Goal: Transaction & Acquisition: Book appointment/travel/reservation

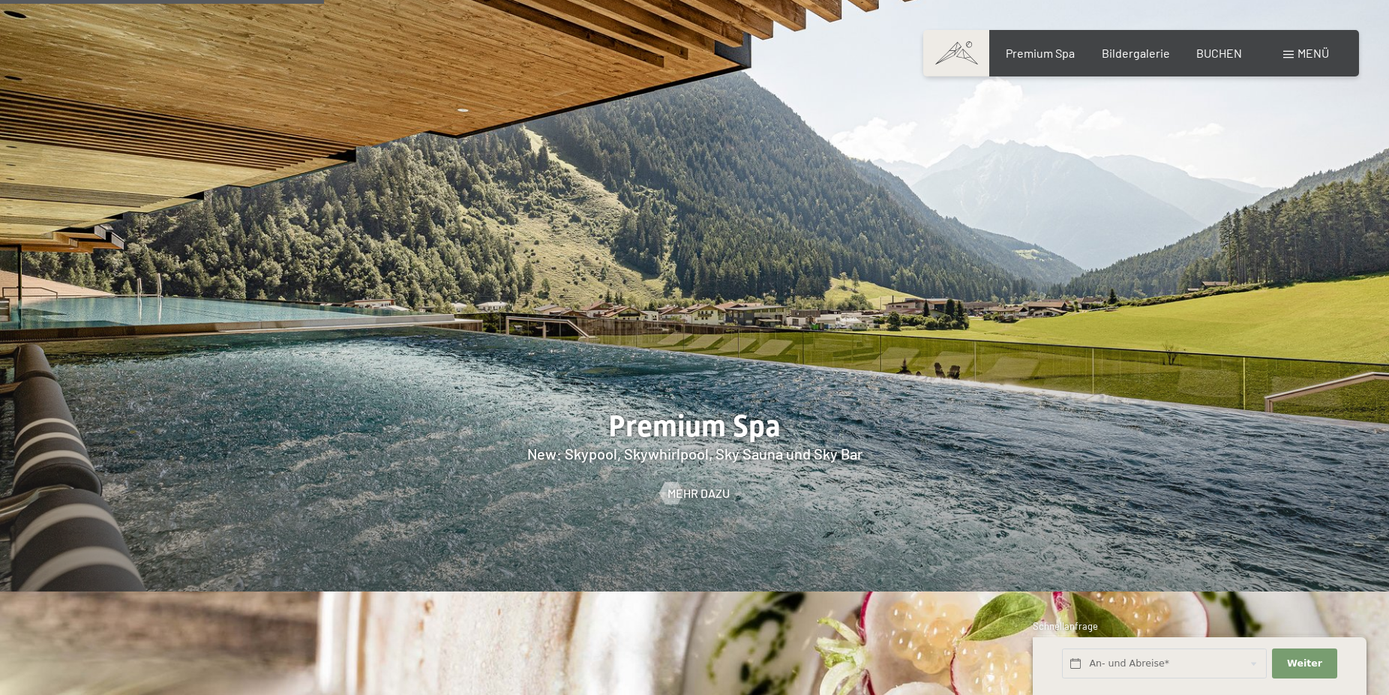
scroll to position [2066, 0]
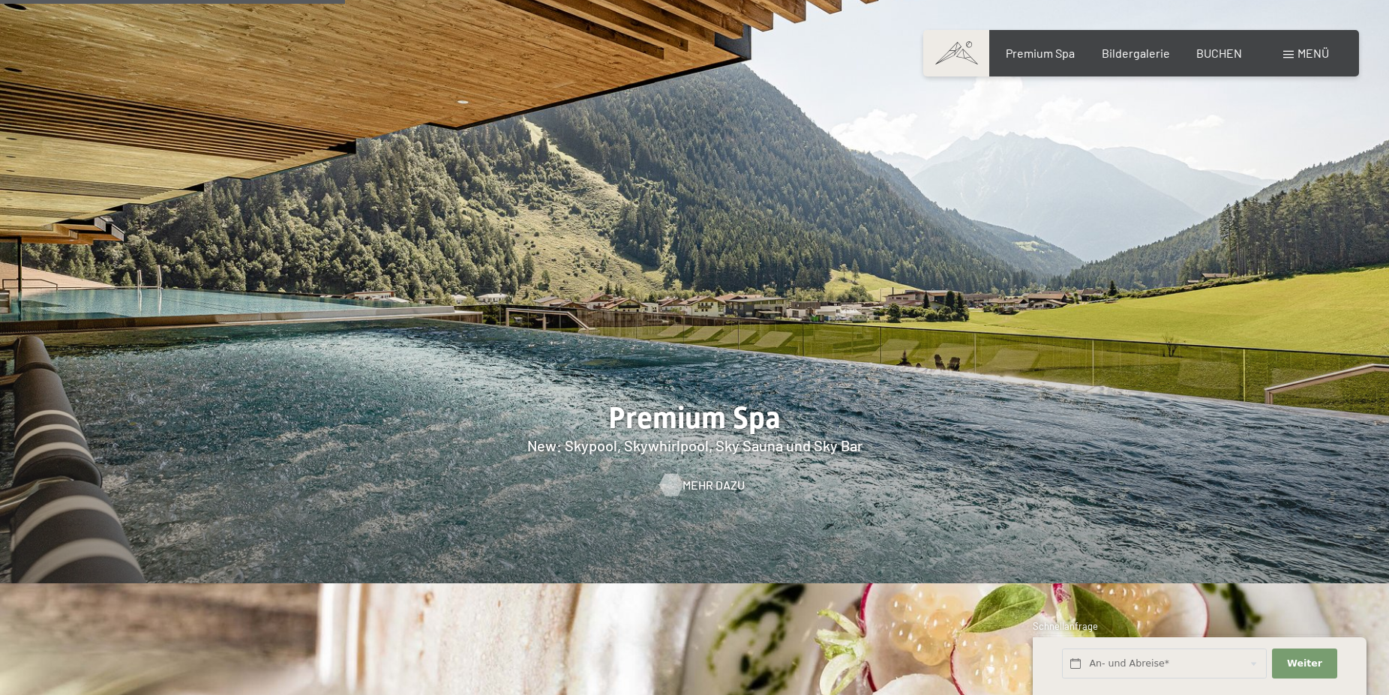
click at [677, 474] on div at bounding box center [671, 485] width 13 height 23
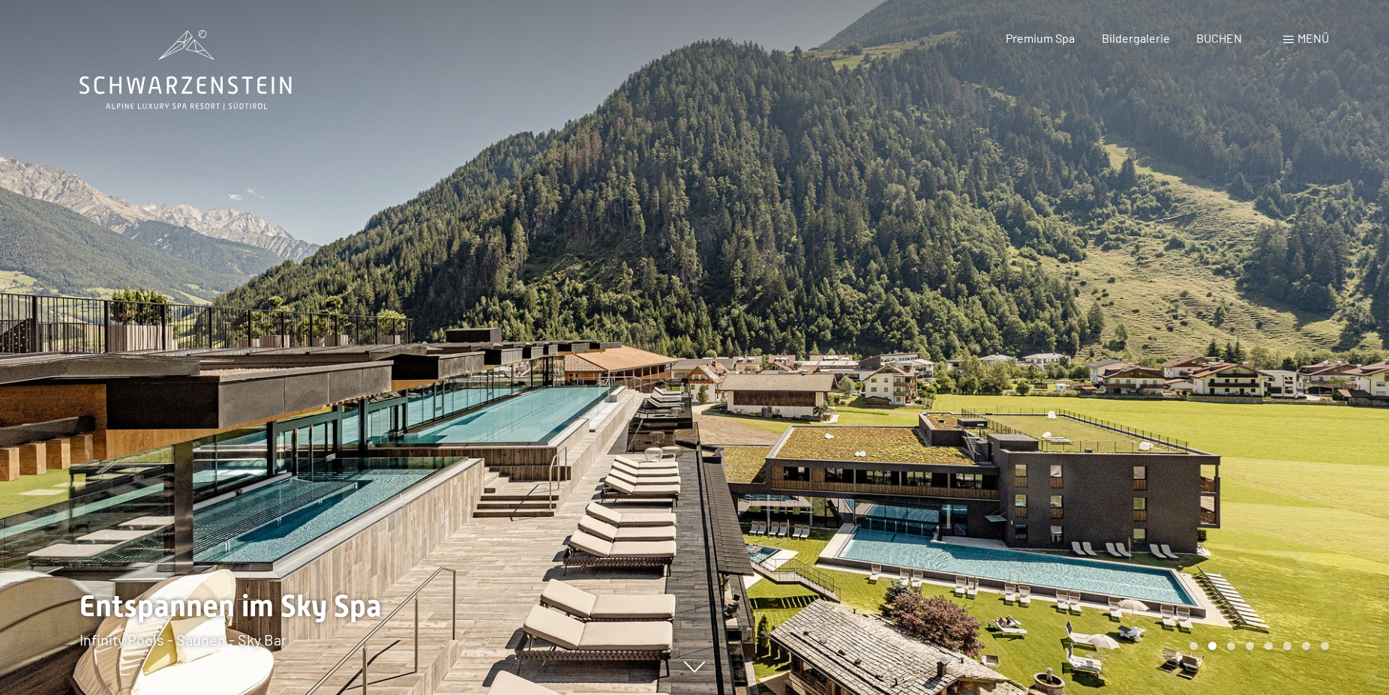
click at [904, 259] on div at bounding box center [1042, 347] width 695 height 695
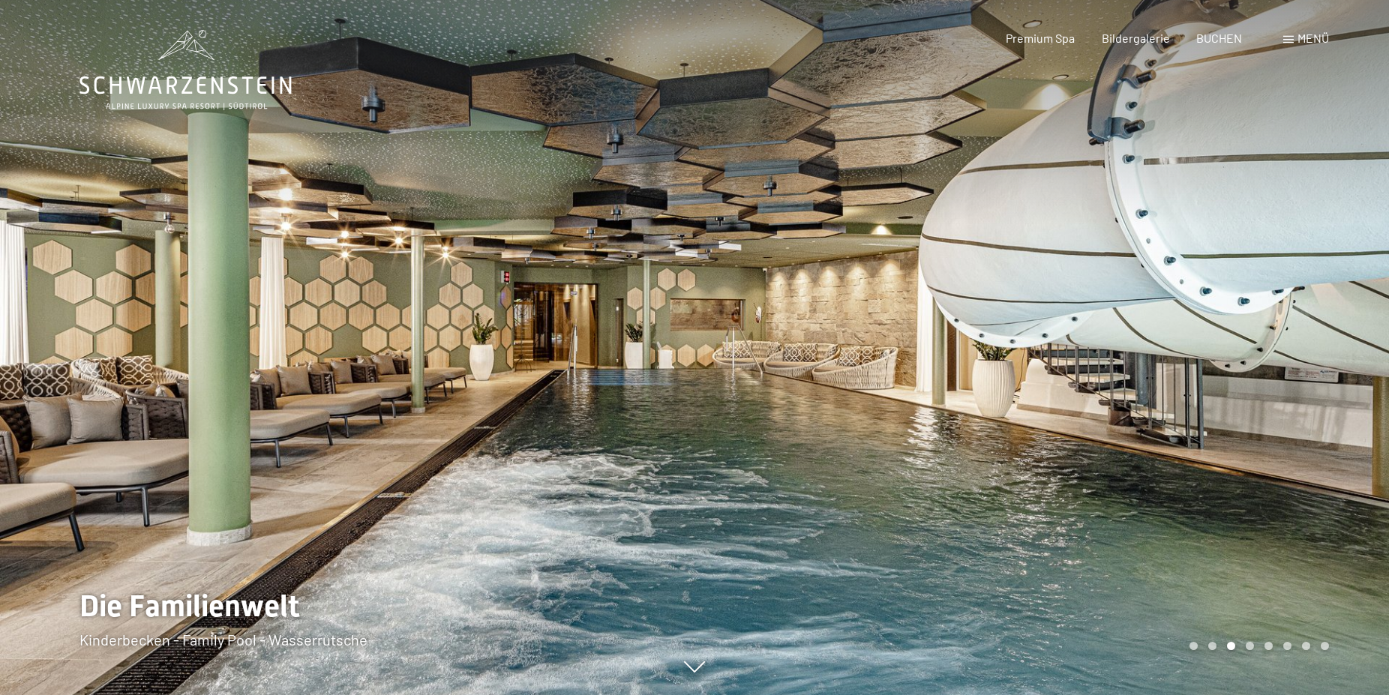
click at [904, 259] on div at bounding box center [1042, 347] width 695 height 695
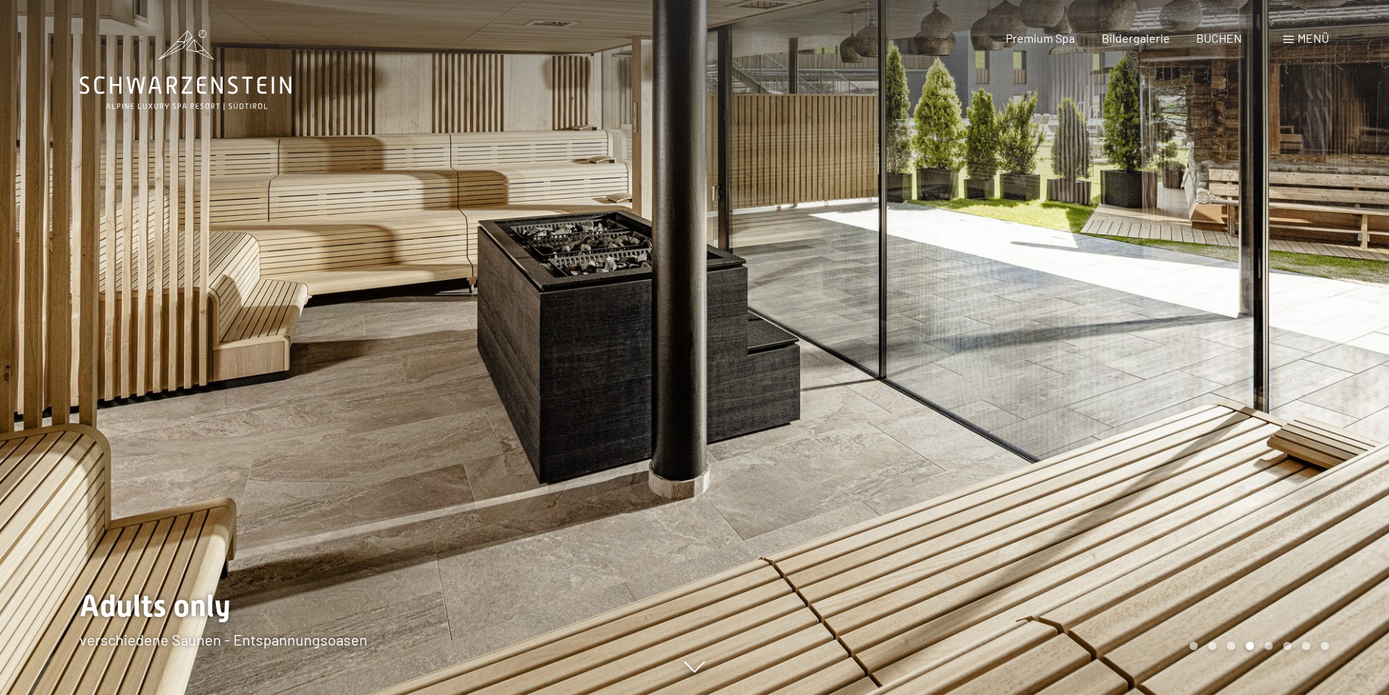
click at [904, 259] on div at bounding box center [1042, 347] width 695 height 695
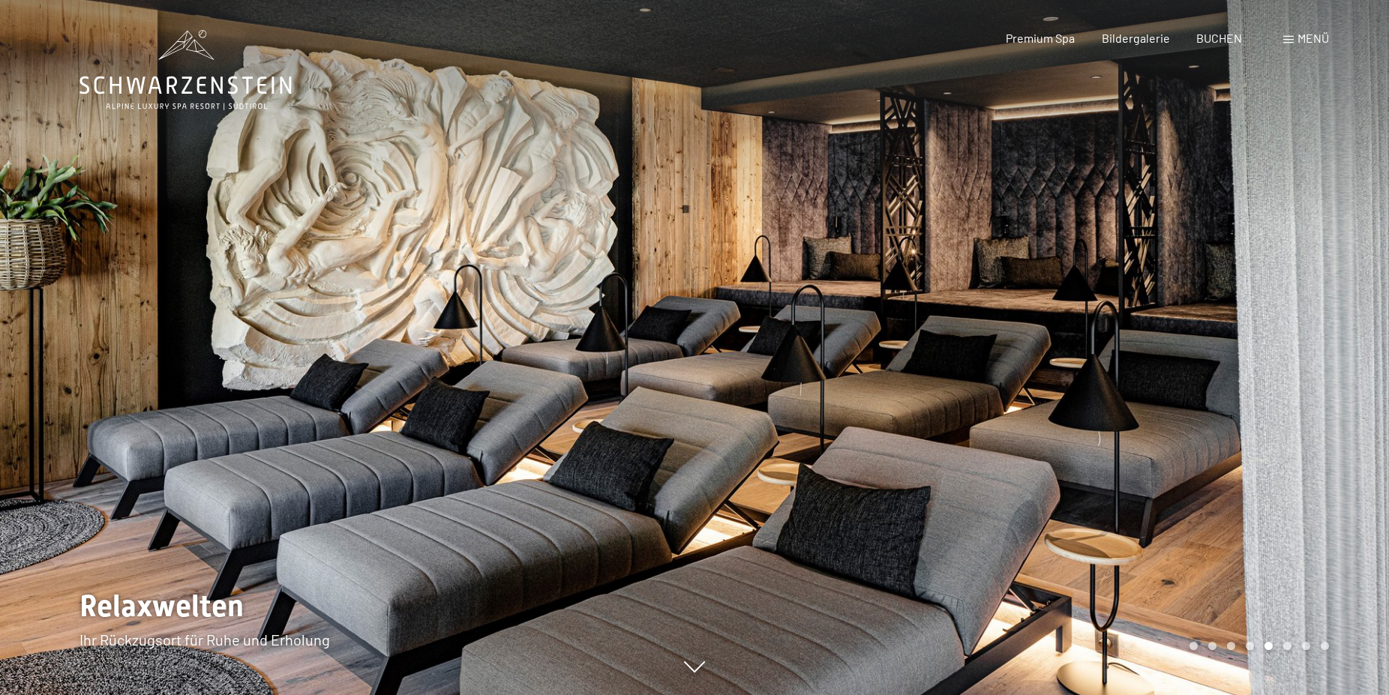
click at [904, 259] on div at bounding box center [1042, 347] width 695 height 695
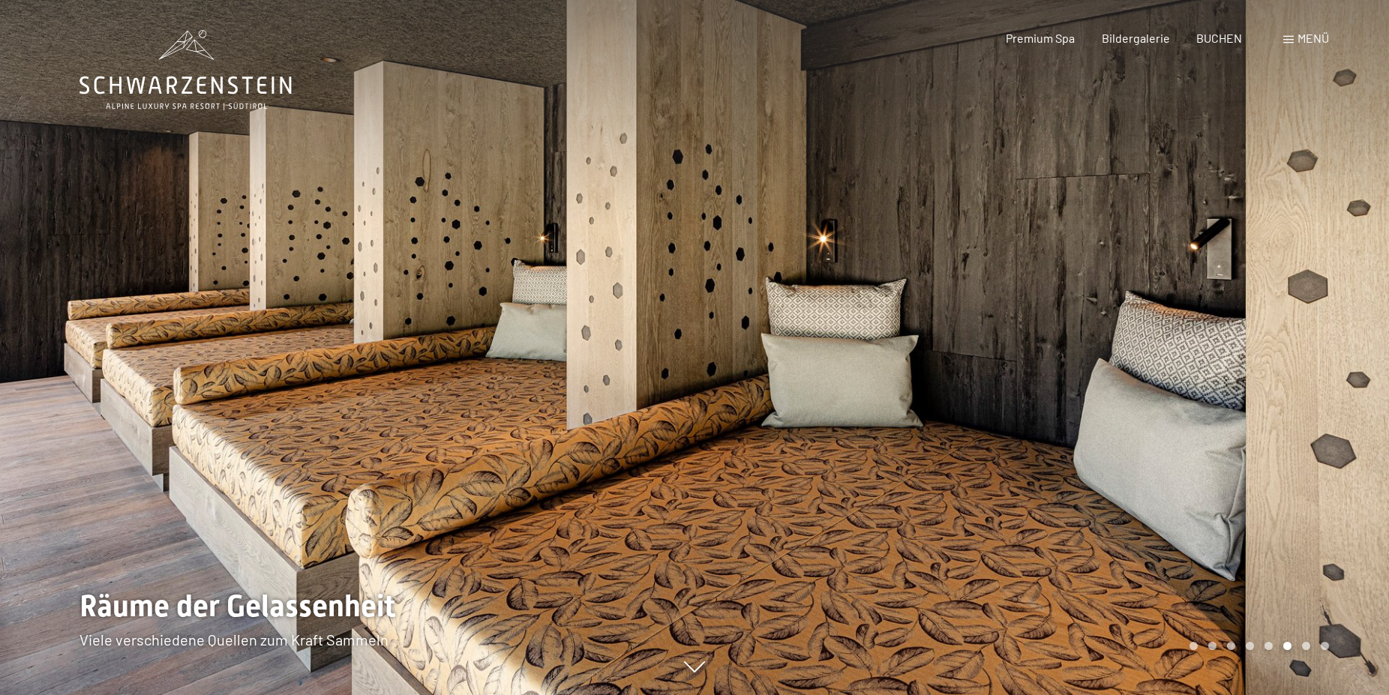
click at [904, 259] on div at bounding box center [1042, 347] width 695 height 695
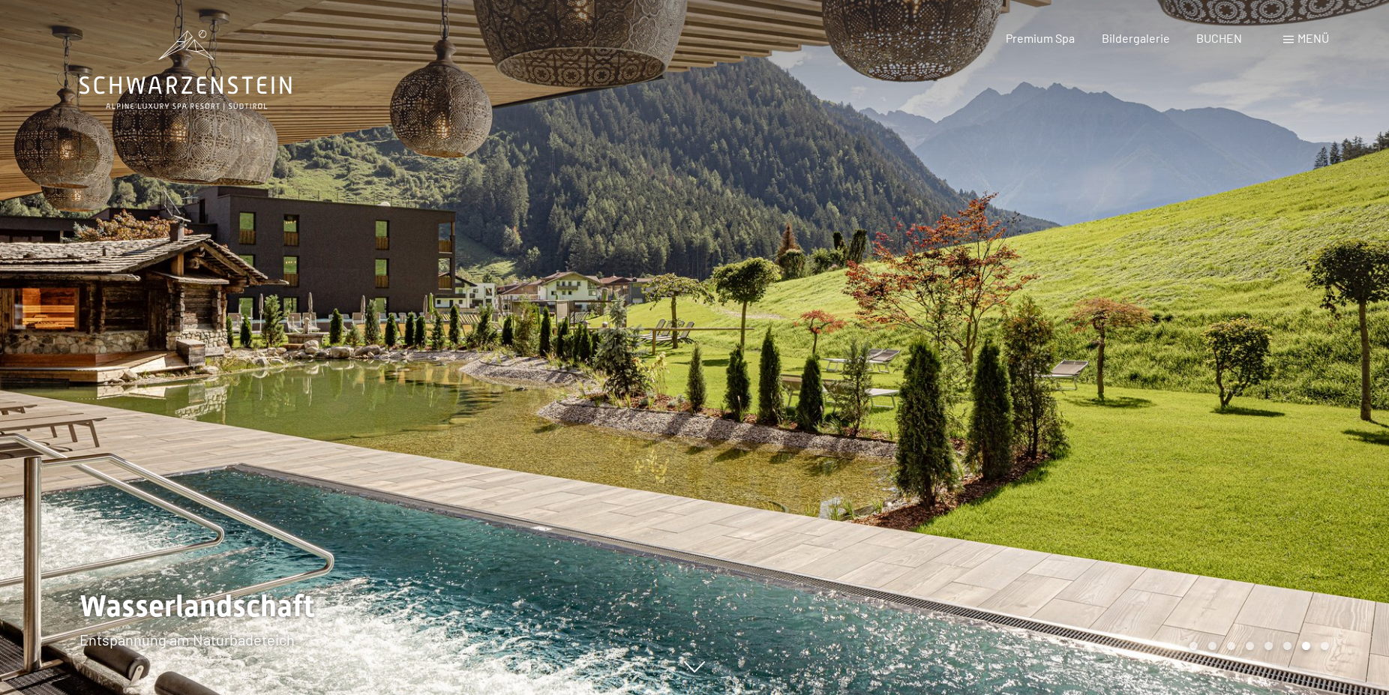
click at [905, 260] on div at bounding box center [1042, 347] width 695 height 695
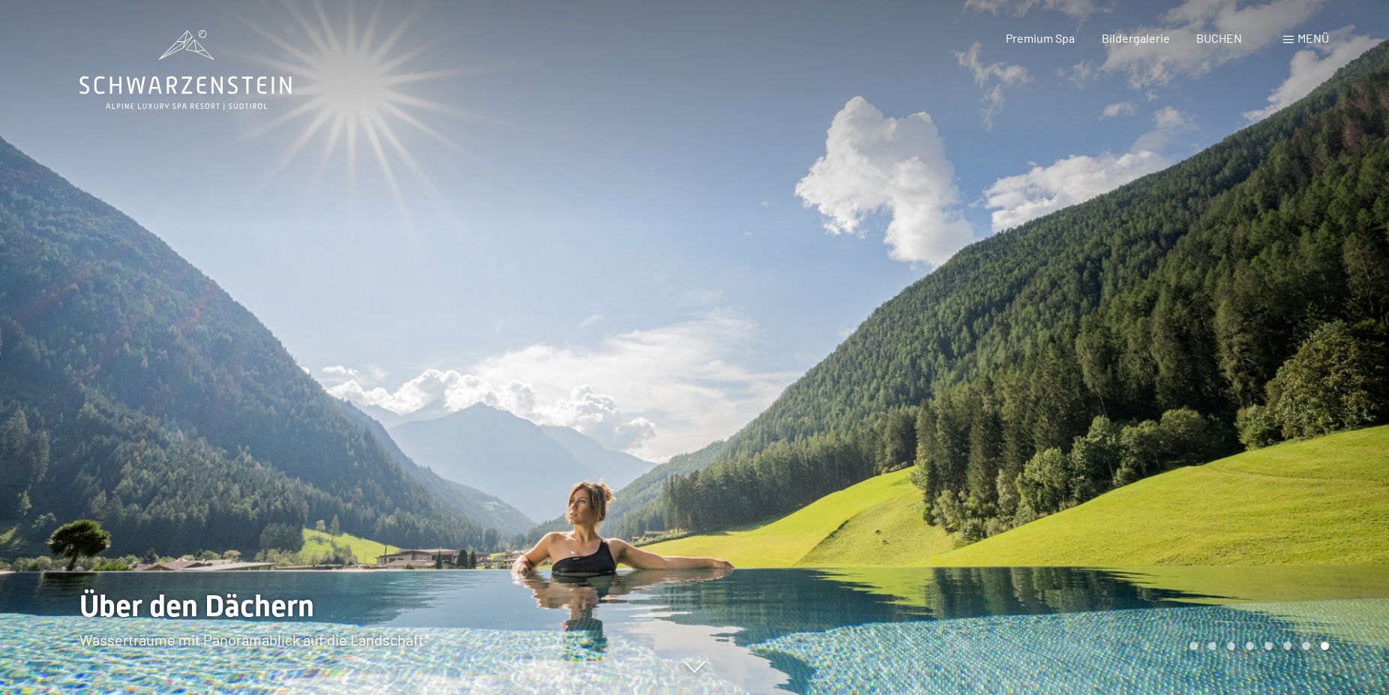
click at [905, 260] on div at bounding box center [1042, 347] width 695 height 695
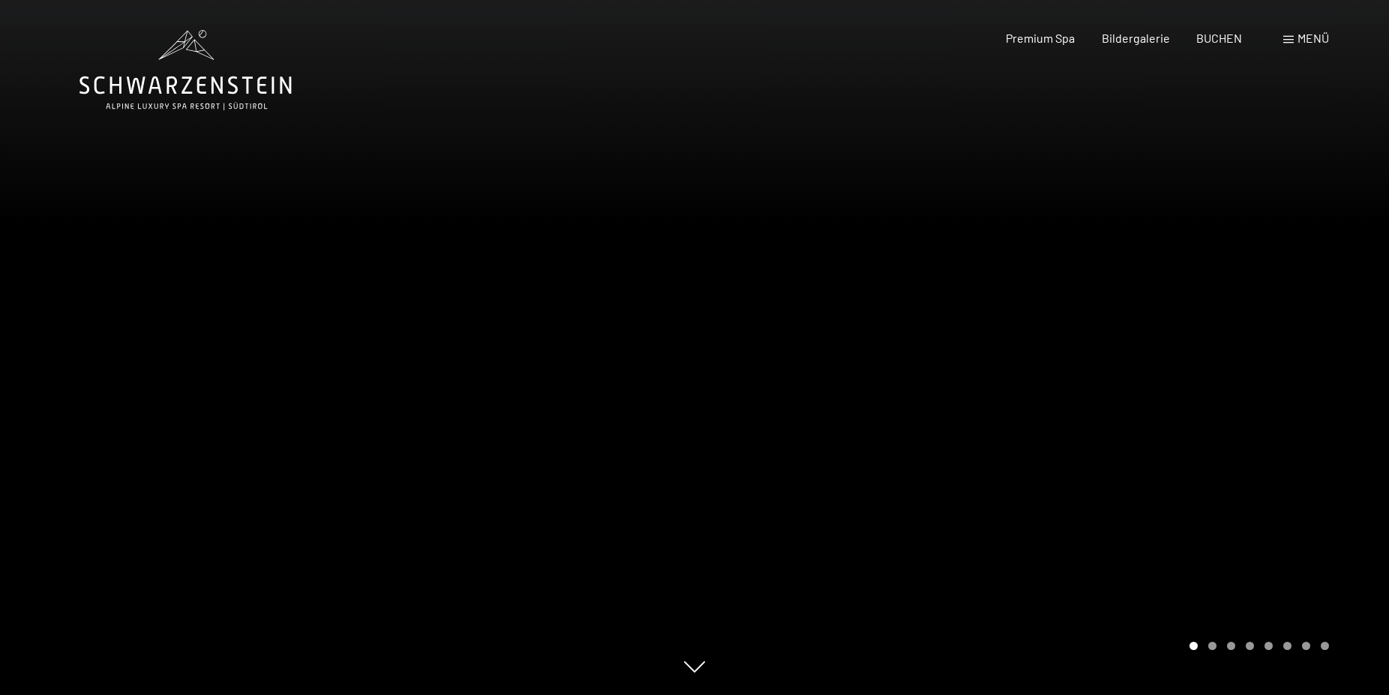
click at [903, 261] on div at bounding box center [1042, 347] width 695 height 695
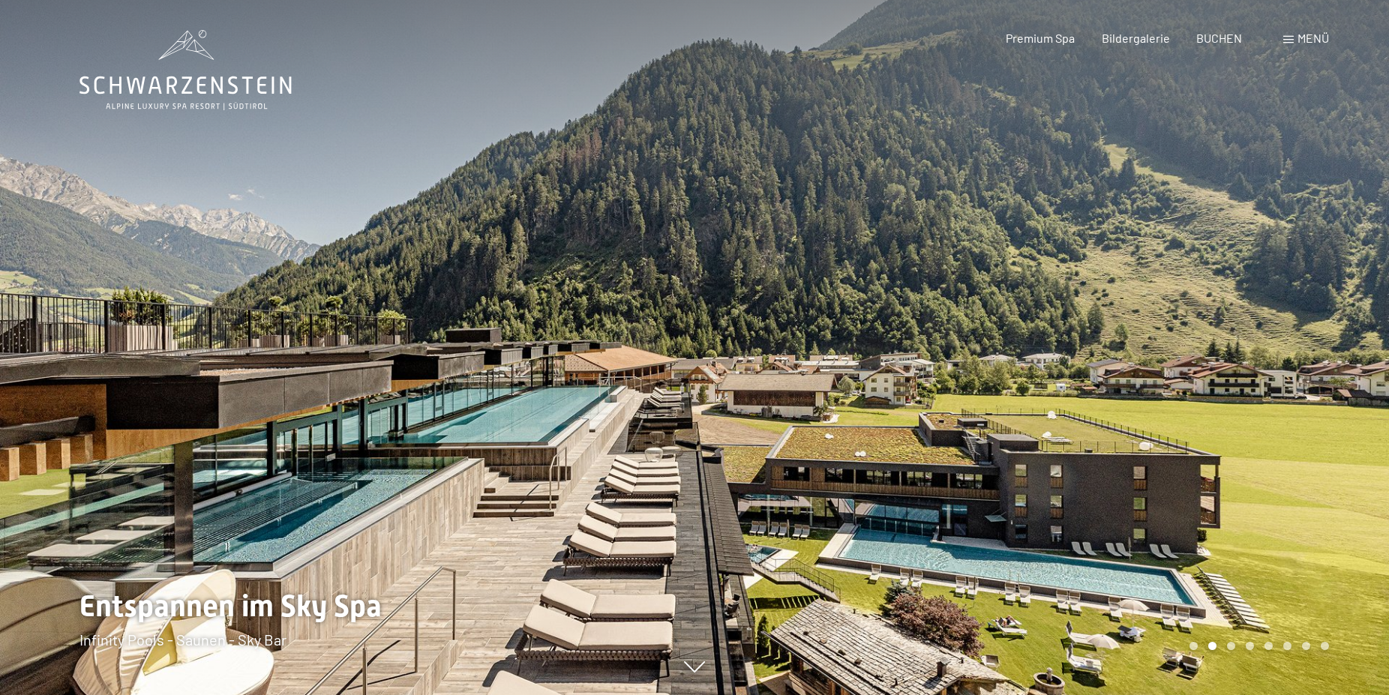
click at [902, 261] on div at bounding box center [1042, 347] width 695 height 695
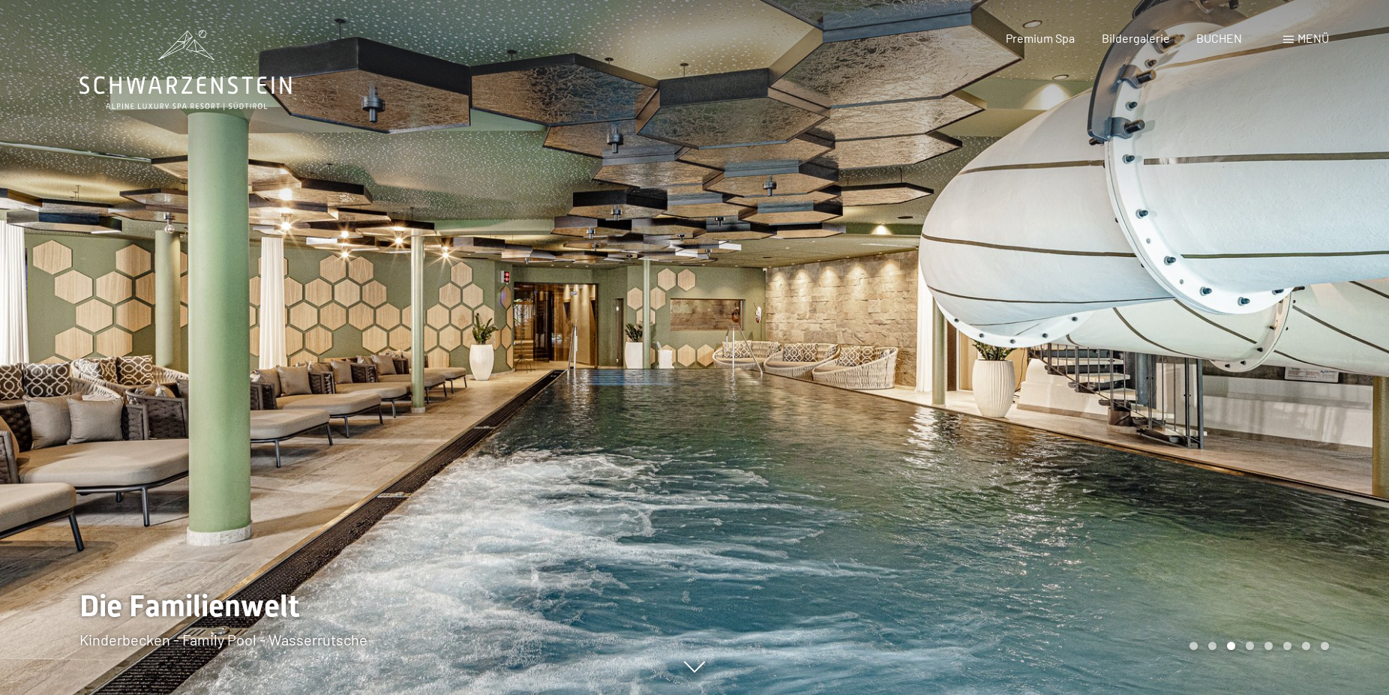
click at [902, 261] on div at bounding box center [1042, 347] width 695 height 695
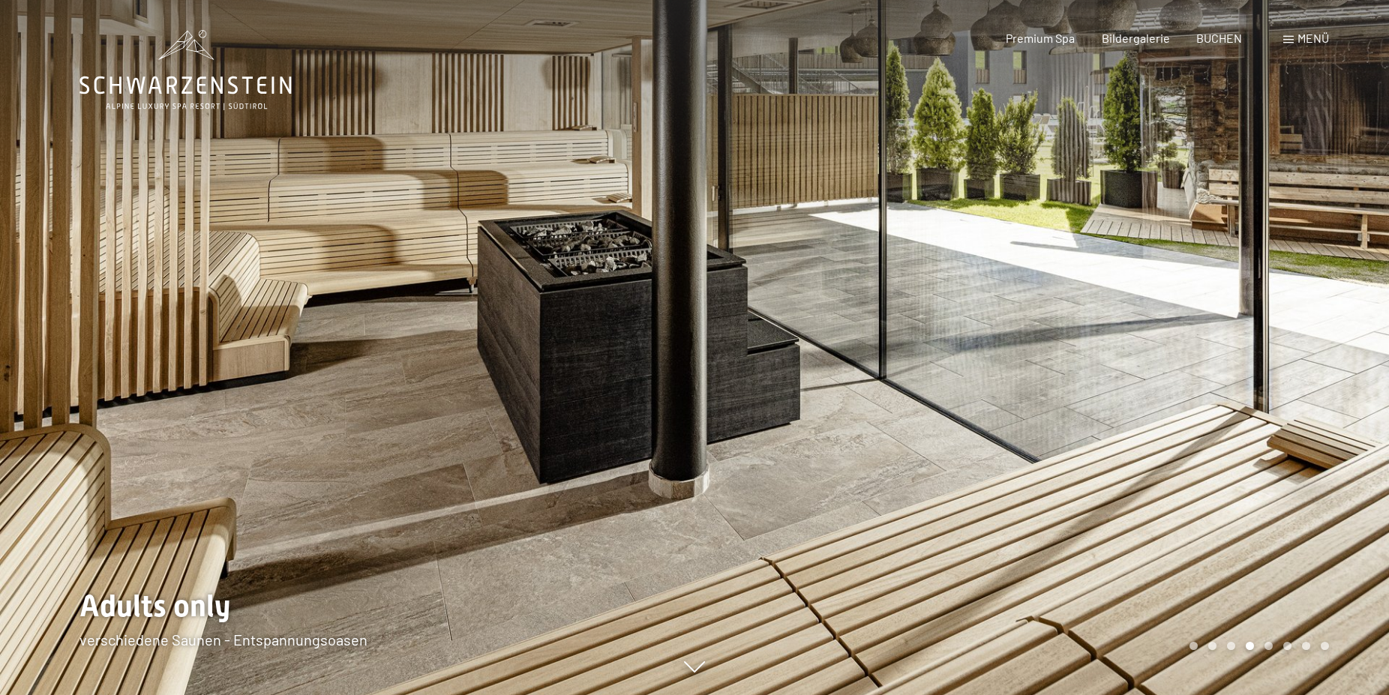
click at [902, 261] on div at bounding box center [1042, 347] width 695 height 695
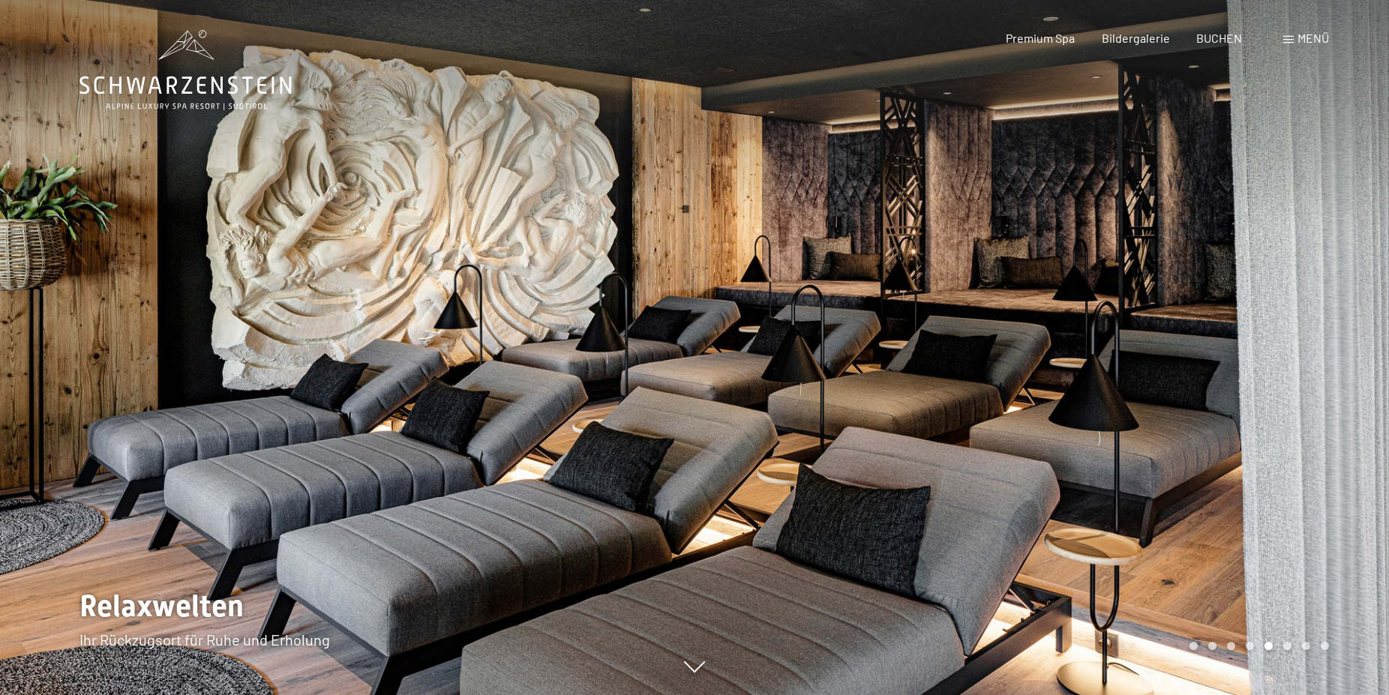
click at [902, 261] on div at bounding box center [1042, 347] width 695 height 695
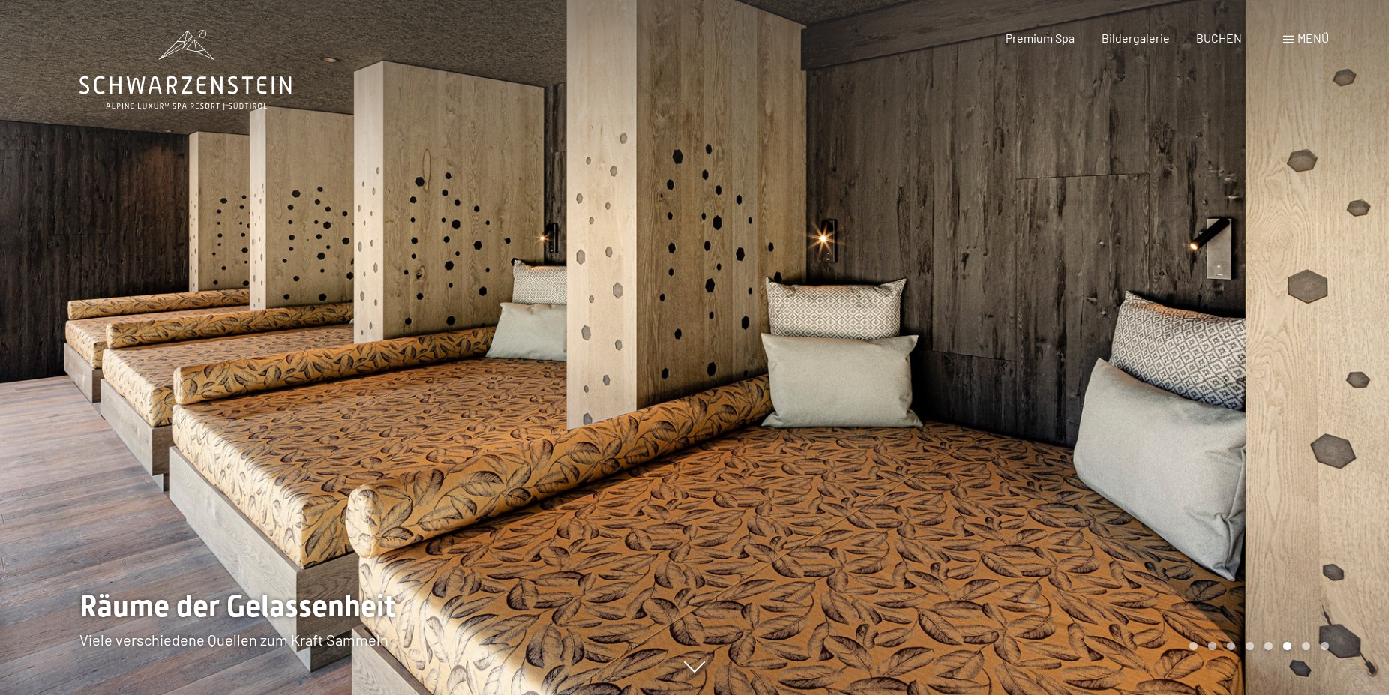
click at [902, 261] on div at bounding box center [1042, 347] width 695 height 695
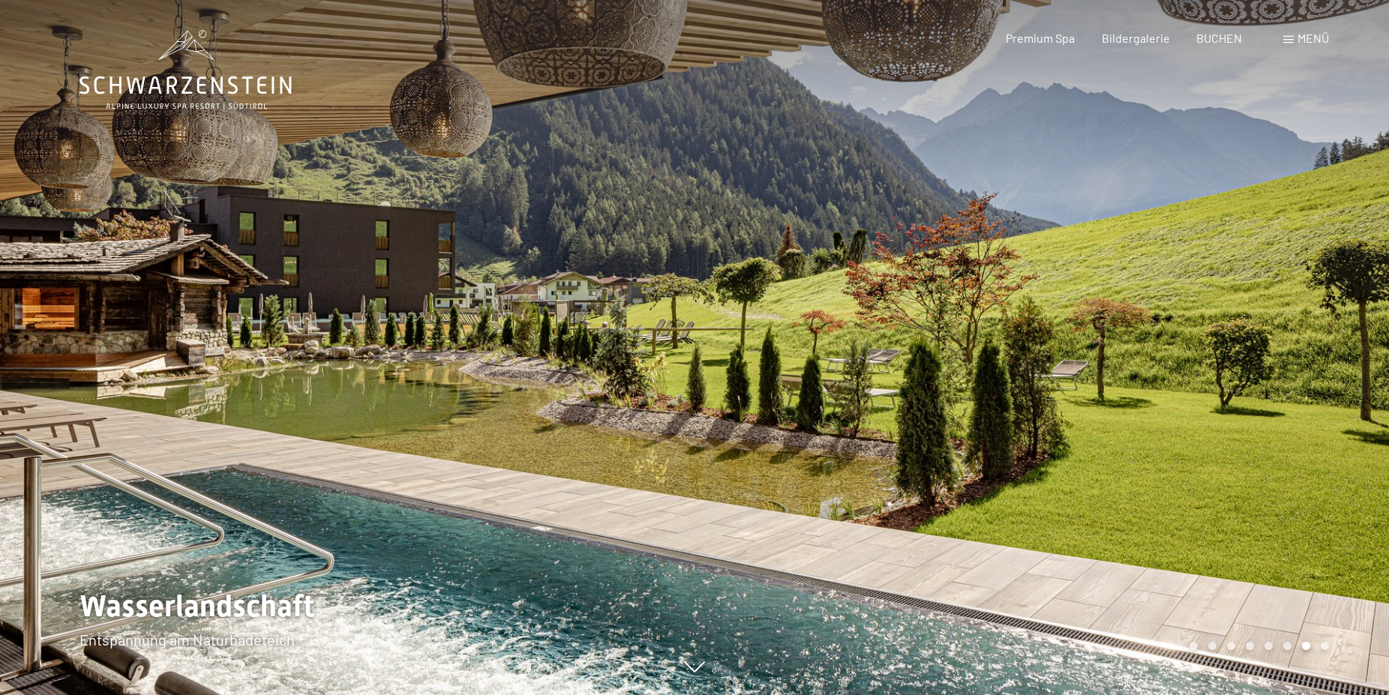
click at [902, 261] on div at bounding box center [1042, 347] width 695 height 695
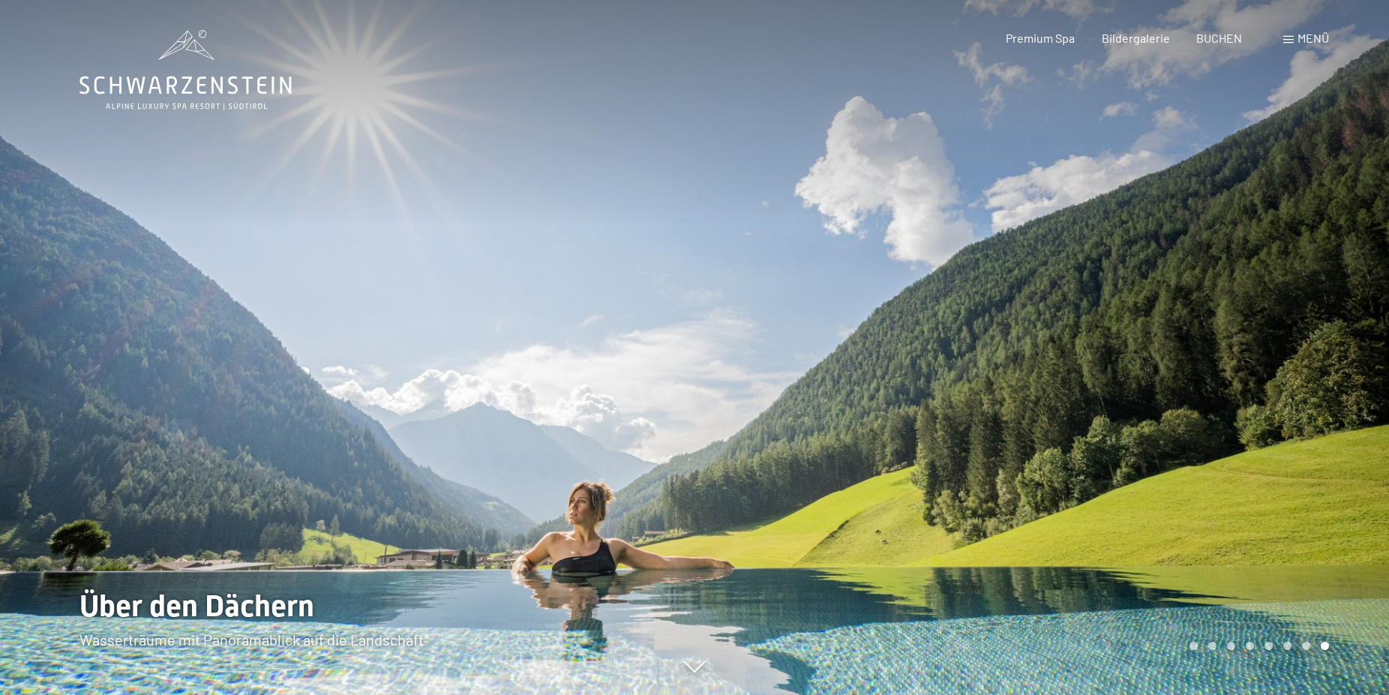
click at [902, 261] on div at bounding box center [1042, 347] width 695 height 695
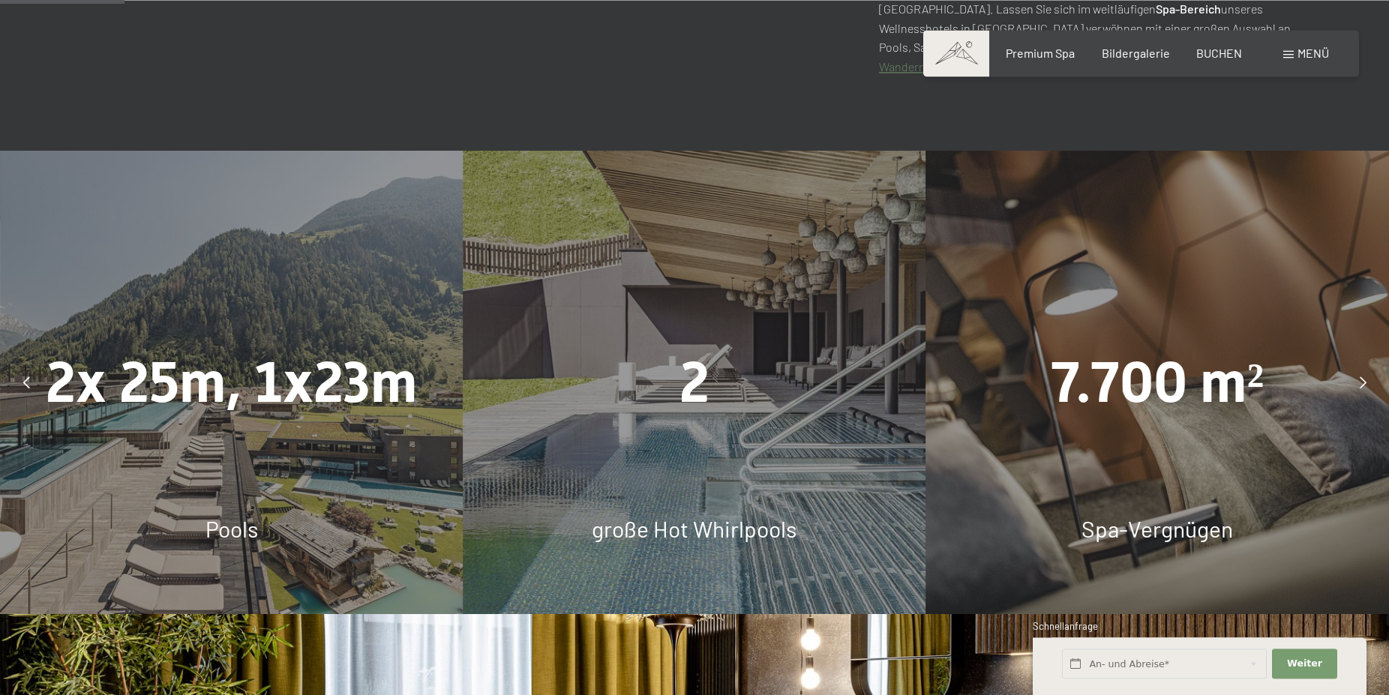
scroll to position [1071, 0]
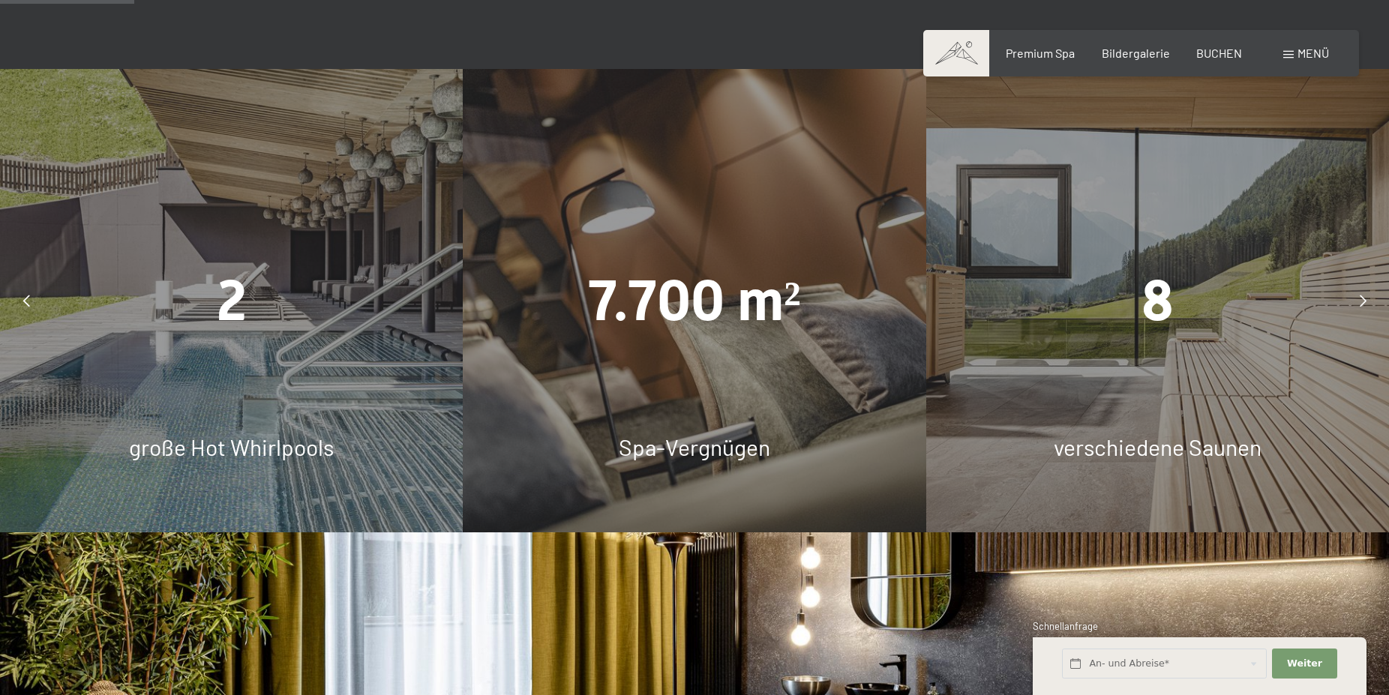
click at [256, 335] on div "2" at bounding box center [231, 301] width 463 height 80
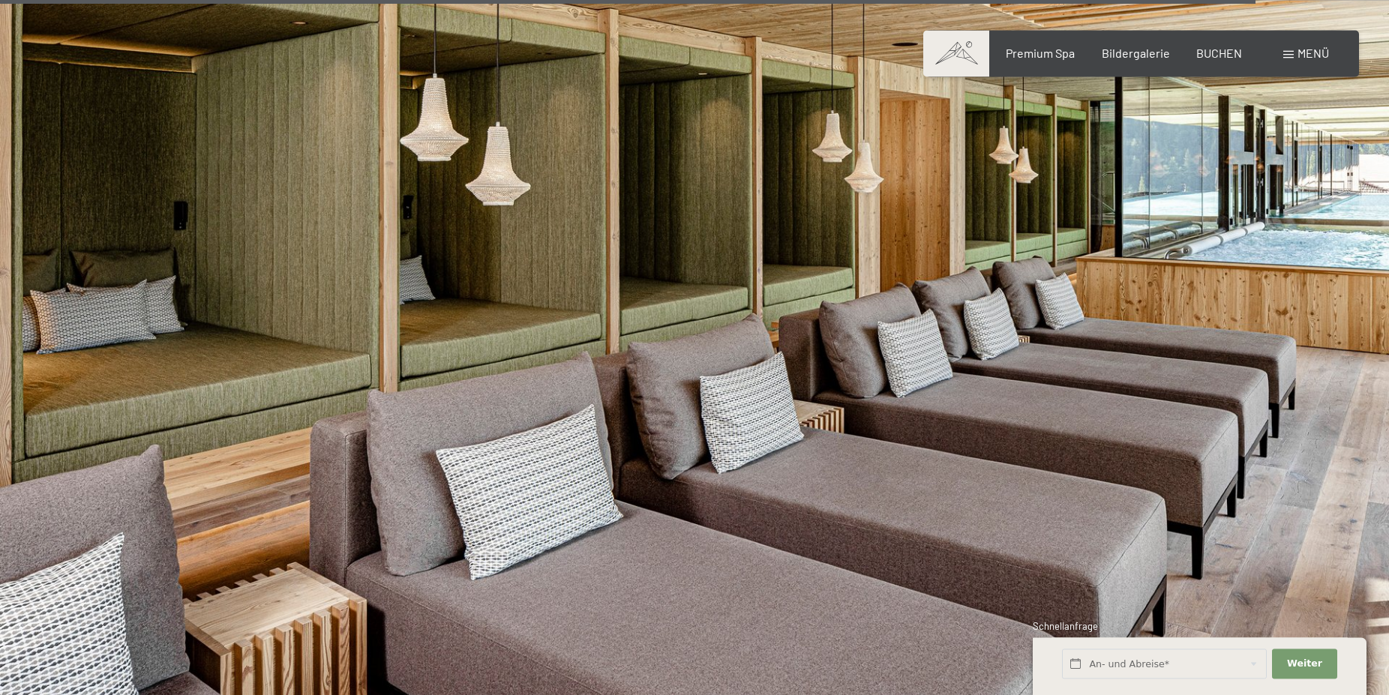
scroll to position [8167, 0]
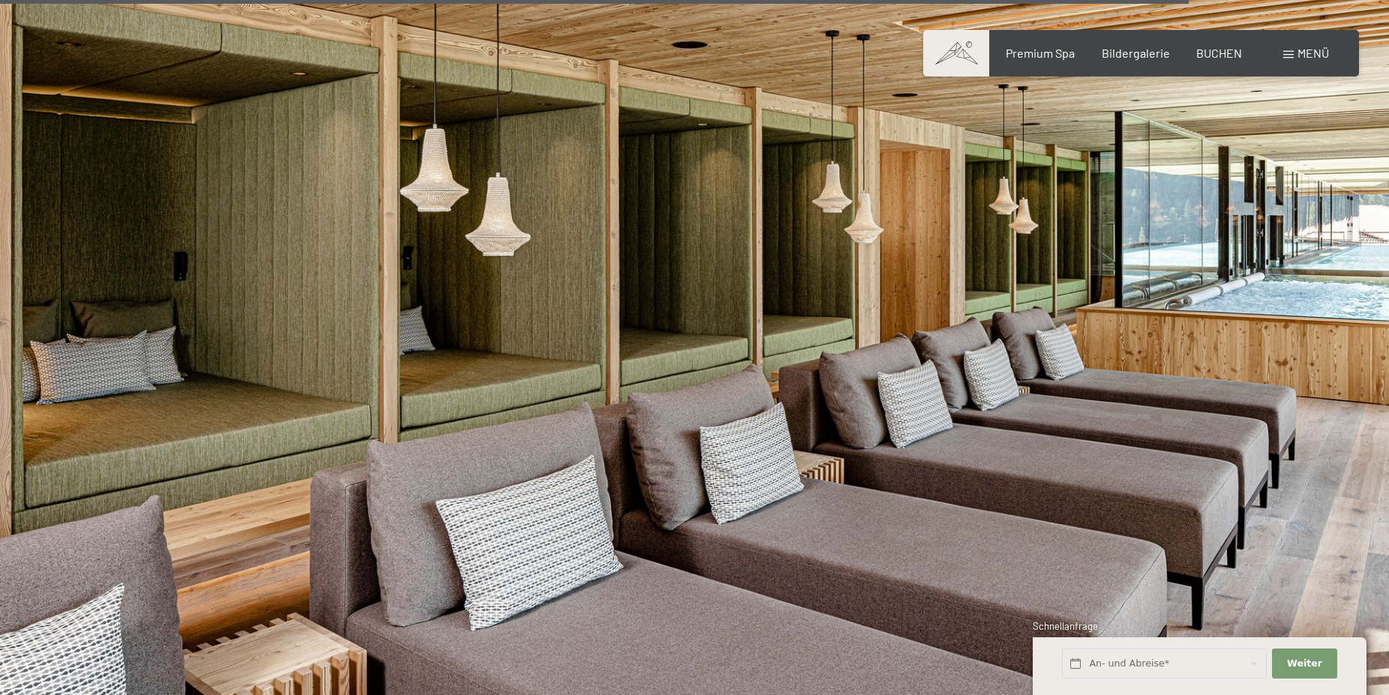
click at [1297, 52] on div "Menü" at bounding box center [1306, 53] width 46 height 17
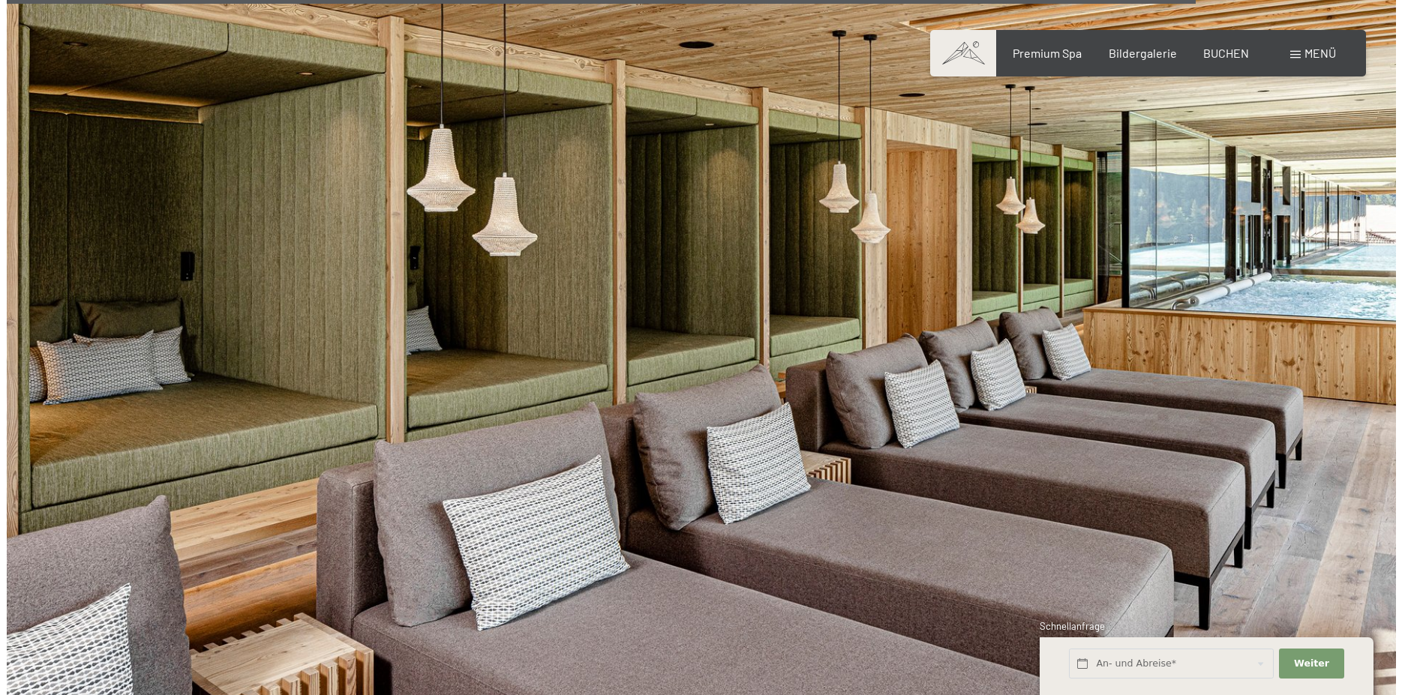
scroll to position [8188, 0]
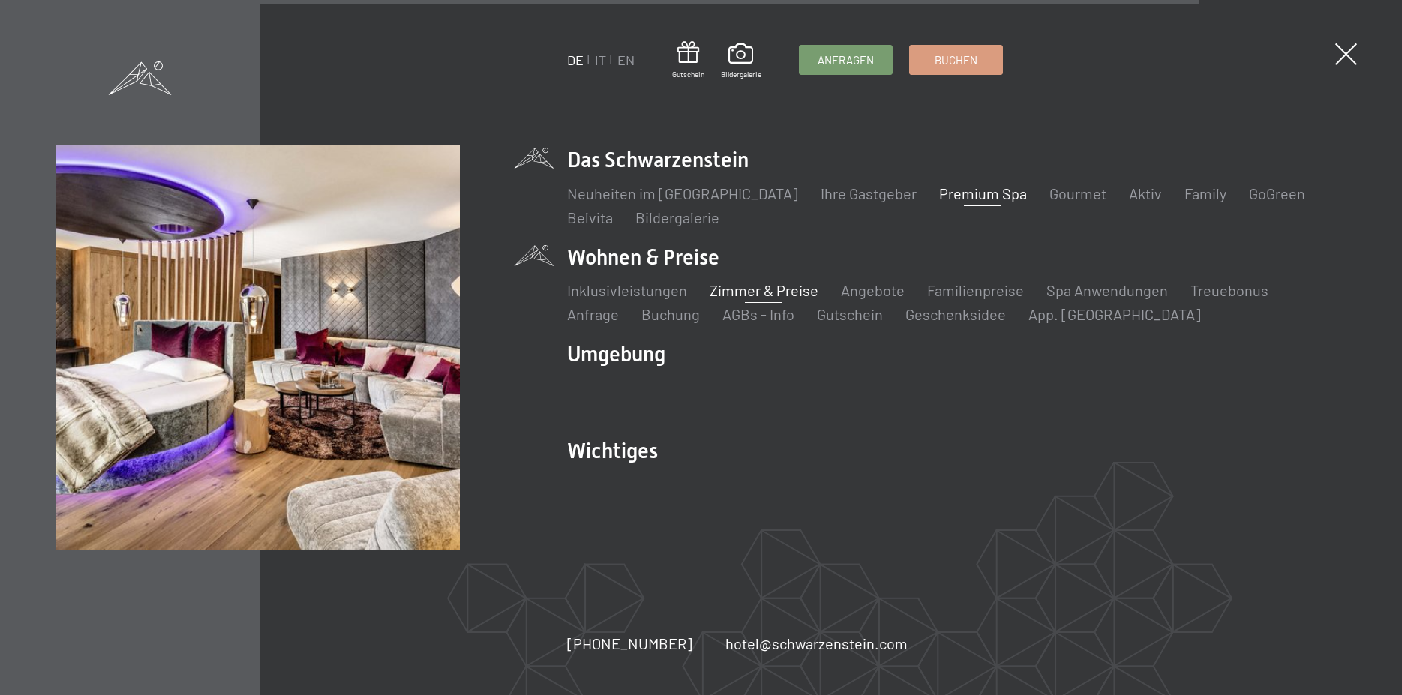
click at [766, 293] on link "Zimmer & Preise" at bounding box center [764, 290] width 109 height 18
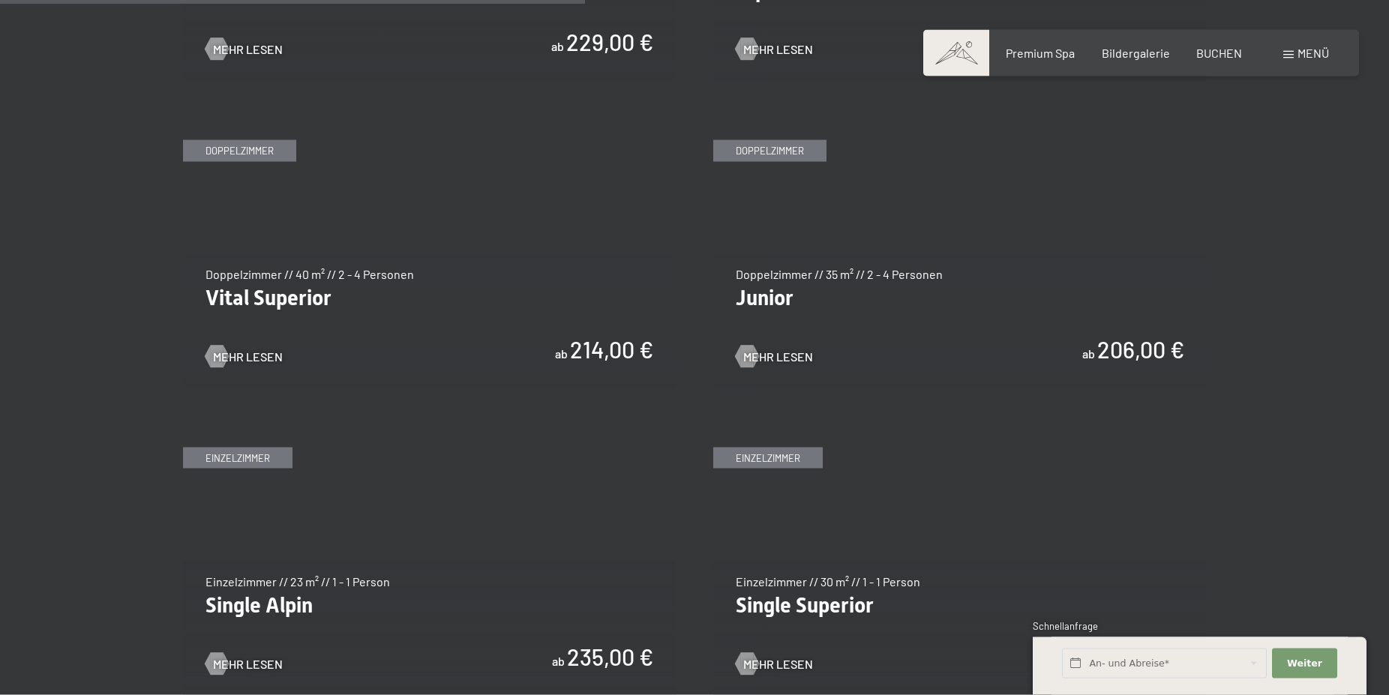
scroll to position [2142, 0]
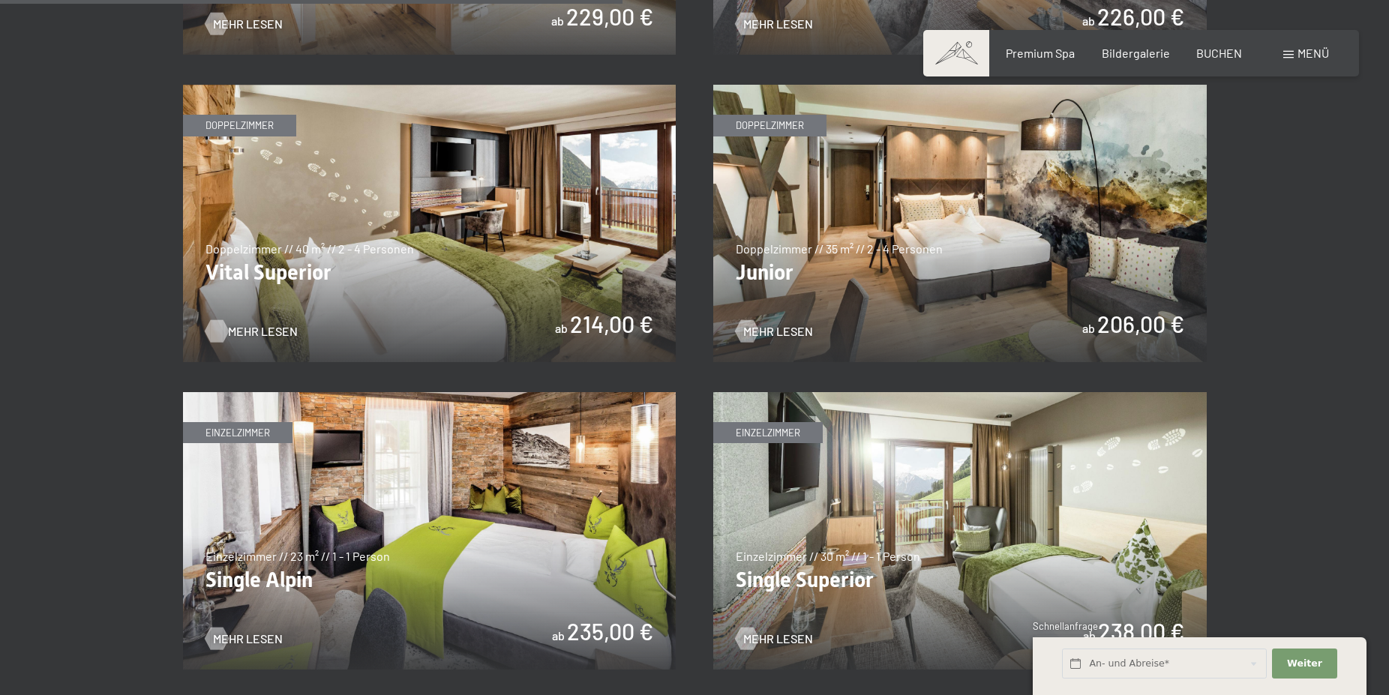
click at [214, 327] on div at bounding box center [216, 331] width 13 height 23
